Goal: Download file/media

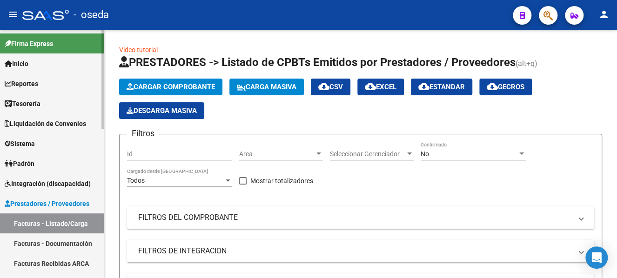
click at [31, 81] on span "Reportes" at bounding box center [22, 84] width 34 height 10
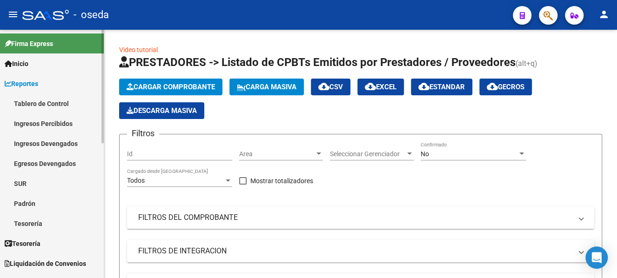
click at [52, 165] on link "Egresos Devengados" at bounding box center [52, 164] width 104 height 20
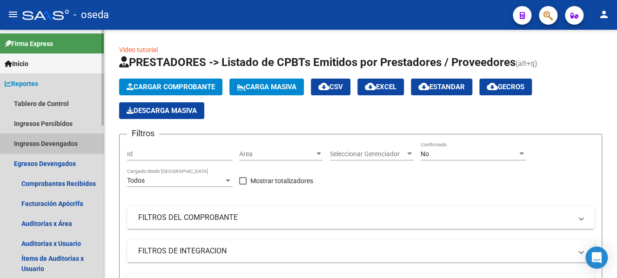
click at [48, 141] on link "Ingresos Devengados" at bounding box center [52, 144] width 104 height 20
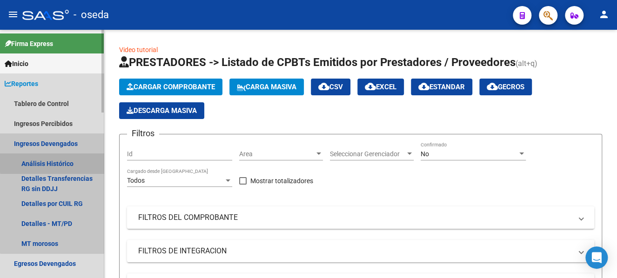
click at [58, 162] on link "Análisis Histórico" at bounding box center [52, 164] width 104 height 20
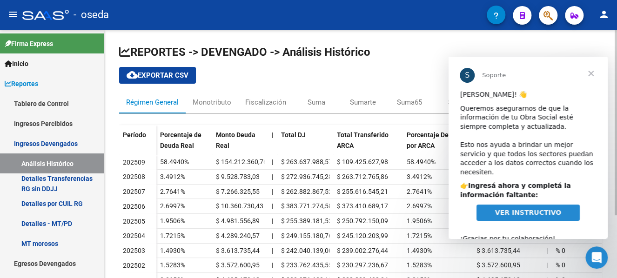
click at [556, 72] on span "Cerrar" at bounding box center [591, 74] width 34 height 34
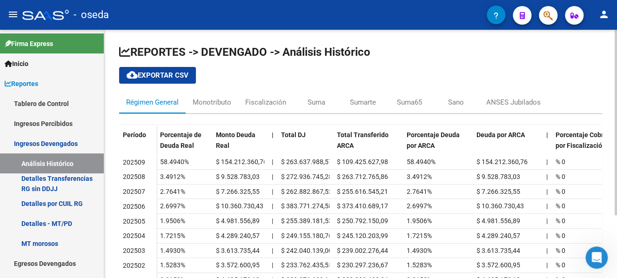
click at [253, 76] on div "REPORTES -> DEVENGADO -> Análisis Histórico cloud_download Exportar CSV Régimen…" at bounding box center [360, 189] width 483 height 289
click at [167, 79] on span "cloud_download Exportar CSV" at bounding box center [158, 75] width 62 height 8
click at [158, 35] on div "REPORTES -> DEVENGADO -> Análisis Histórico cloud_download Exportar CSV Régimen…" at bounding box center [360, 193] width 513 height 327
click at [207, 100] on div "Monotributo" at bounding box center [212, 102] width 39 height 10
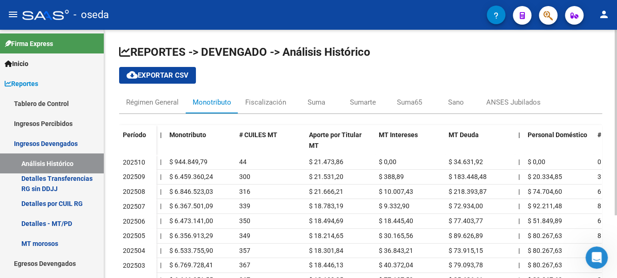
click at [154, 76] on span "cloud_download Exportar CSV" at bounding box center [158, 75] width 62 height 8
click at [207, 70] on div "REPORTES -> DEVENGADO -> Análisis Histórico cloud_download Exportar CSV Régimen…" at bounding box center [360, 189] width 483 height 289
click at [173, 39] on div "REPORTES -> DEVENGADO -> Análisis Histórico cloud_download Exportar CSV Régimen…" at bounding box center [360, 193] width 513 height 327
